Goal: Check status

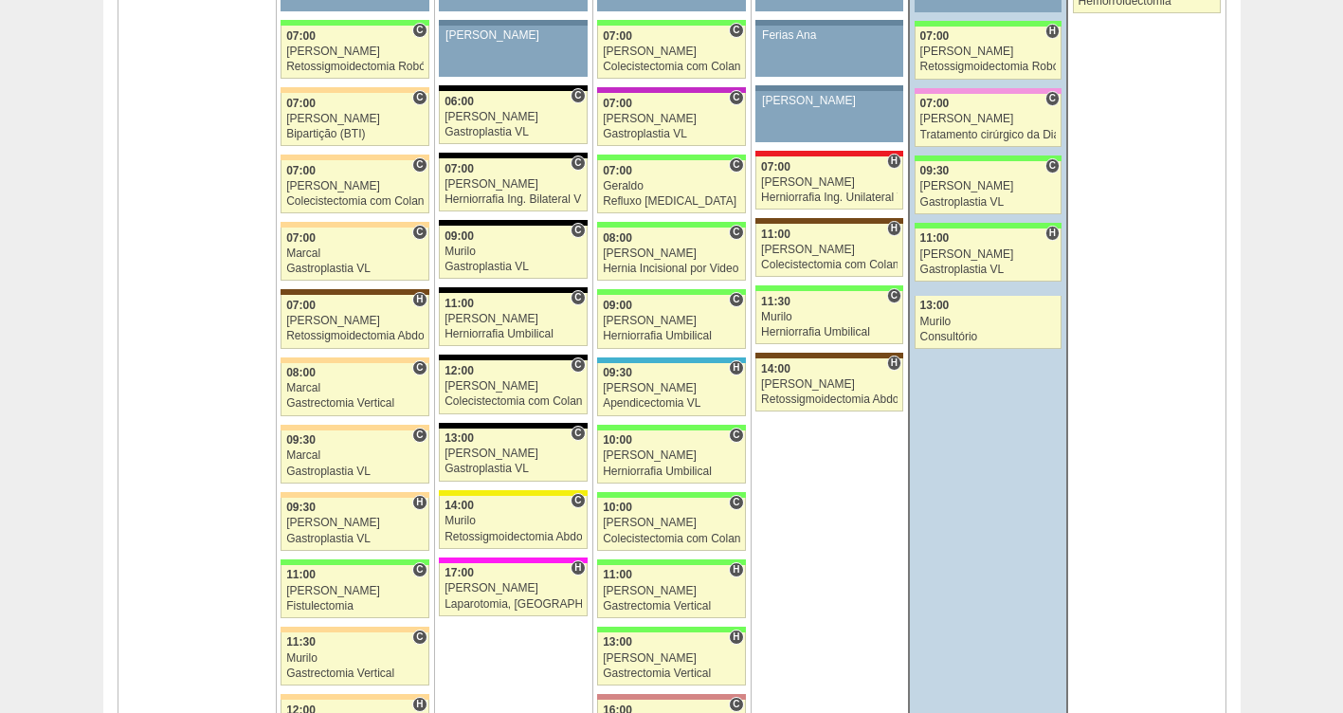
scroll to position [1346, 0]
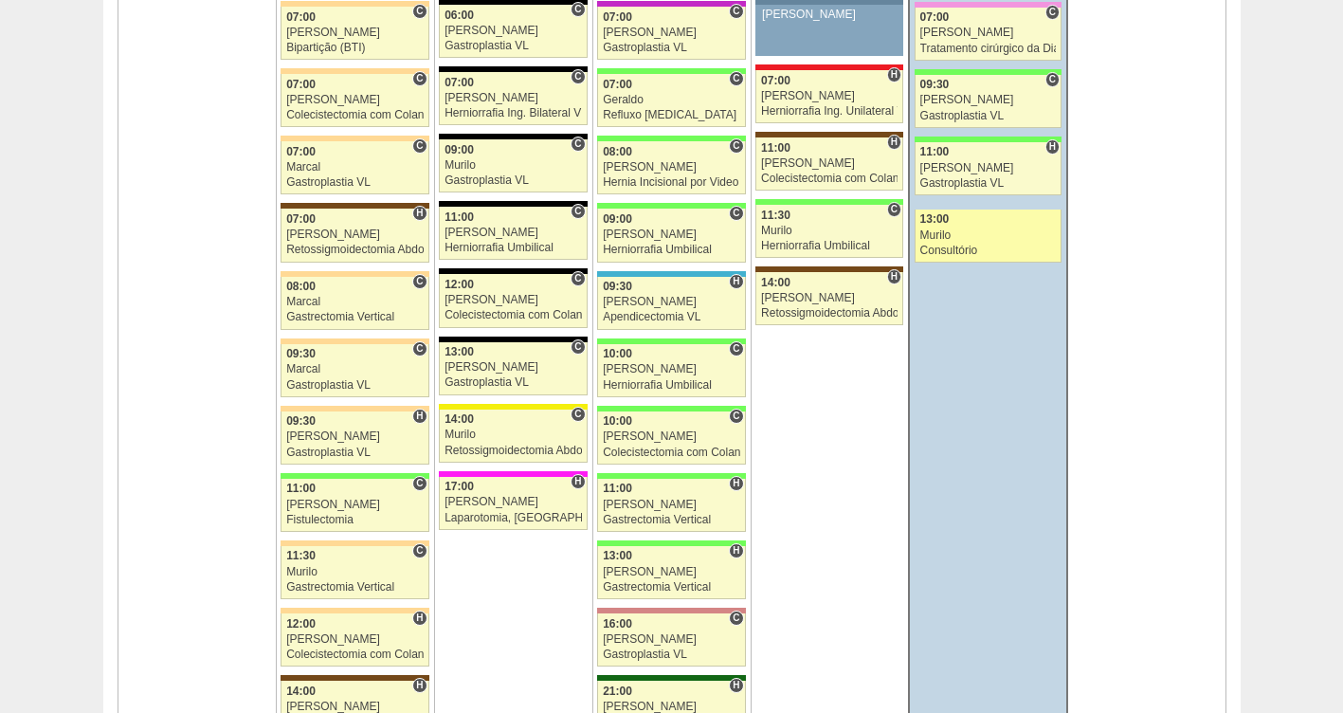
click at [977, 233] on div "Murilo" at bounding box center [988, 235] width 136 height 12
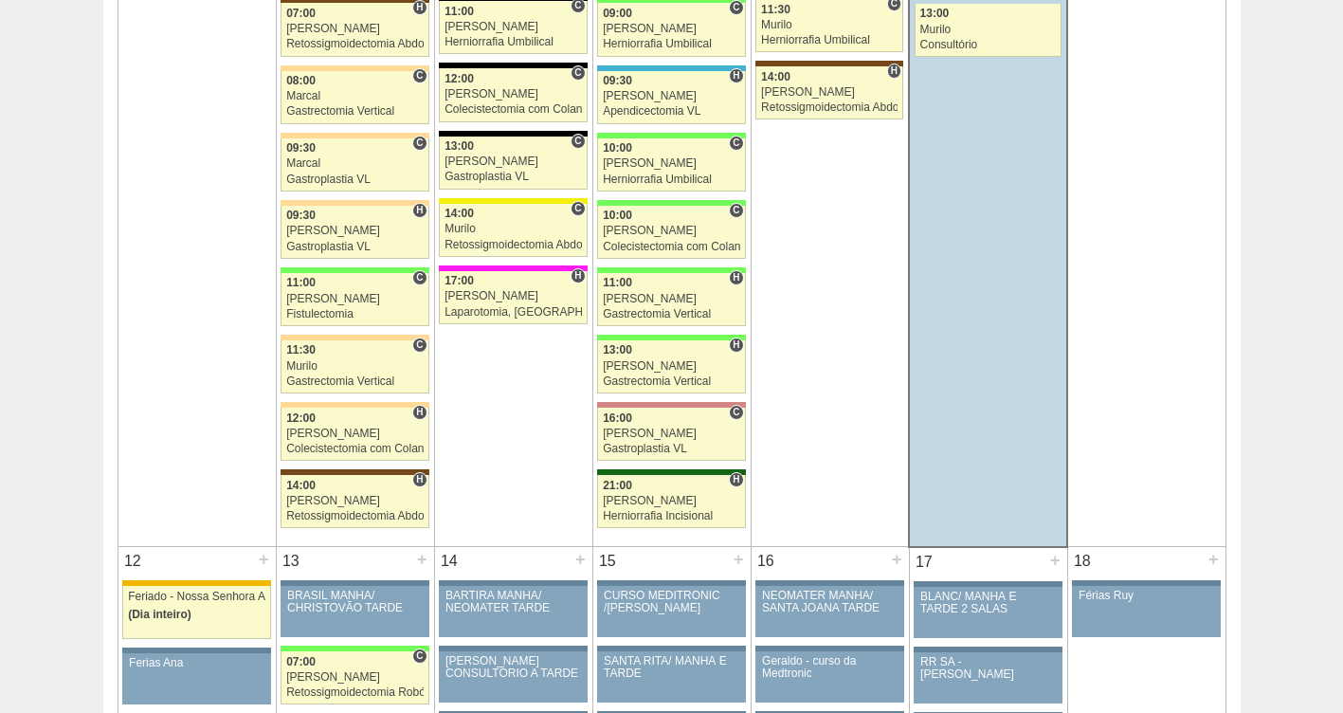
scroll to position [1501, 0]
